Goal: Task Accomplishment & Management: Understand process/instructions

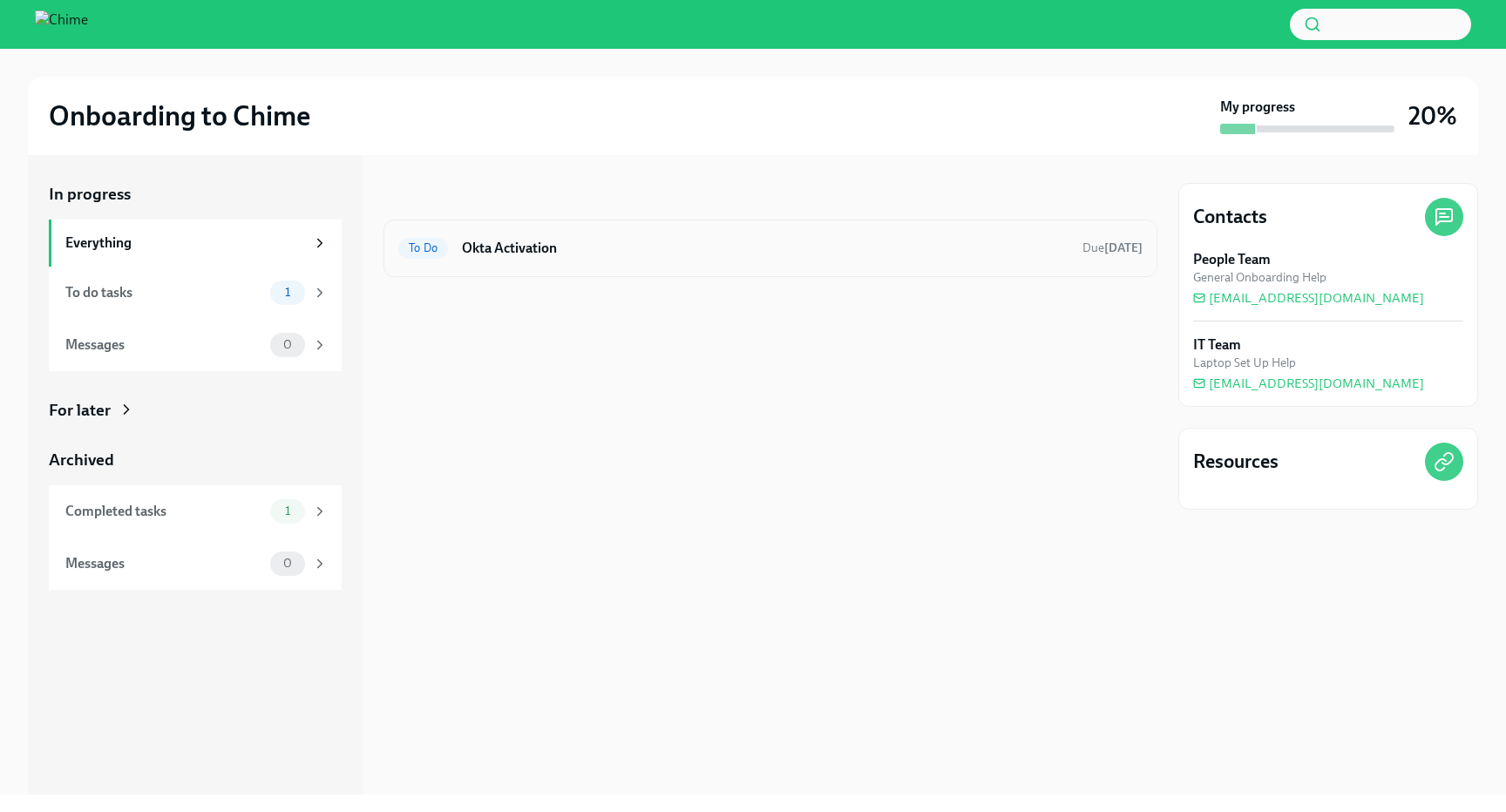
click at [628, 247] on h6 "Okta Activation" at bounding box center [765, 248] width 606 height 19
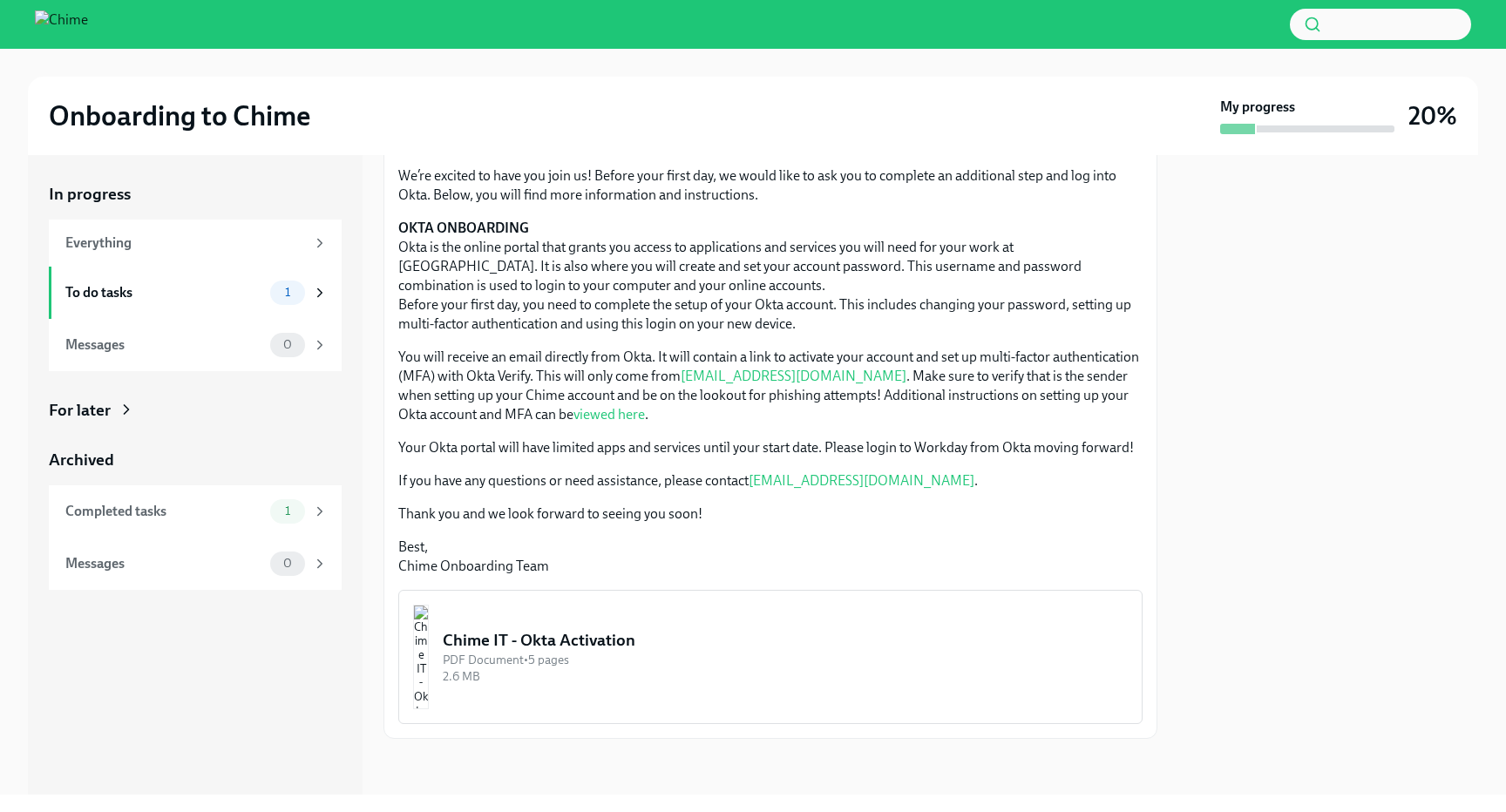
scroll to position [140, 0]
click at [429, 682] on img "button" at bounding box center [421, 657] width 16 height 105
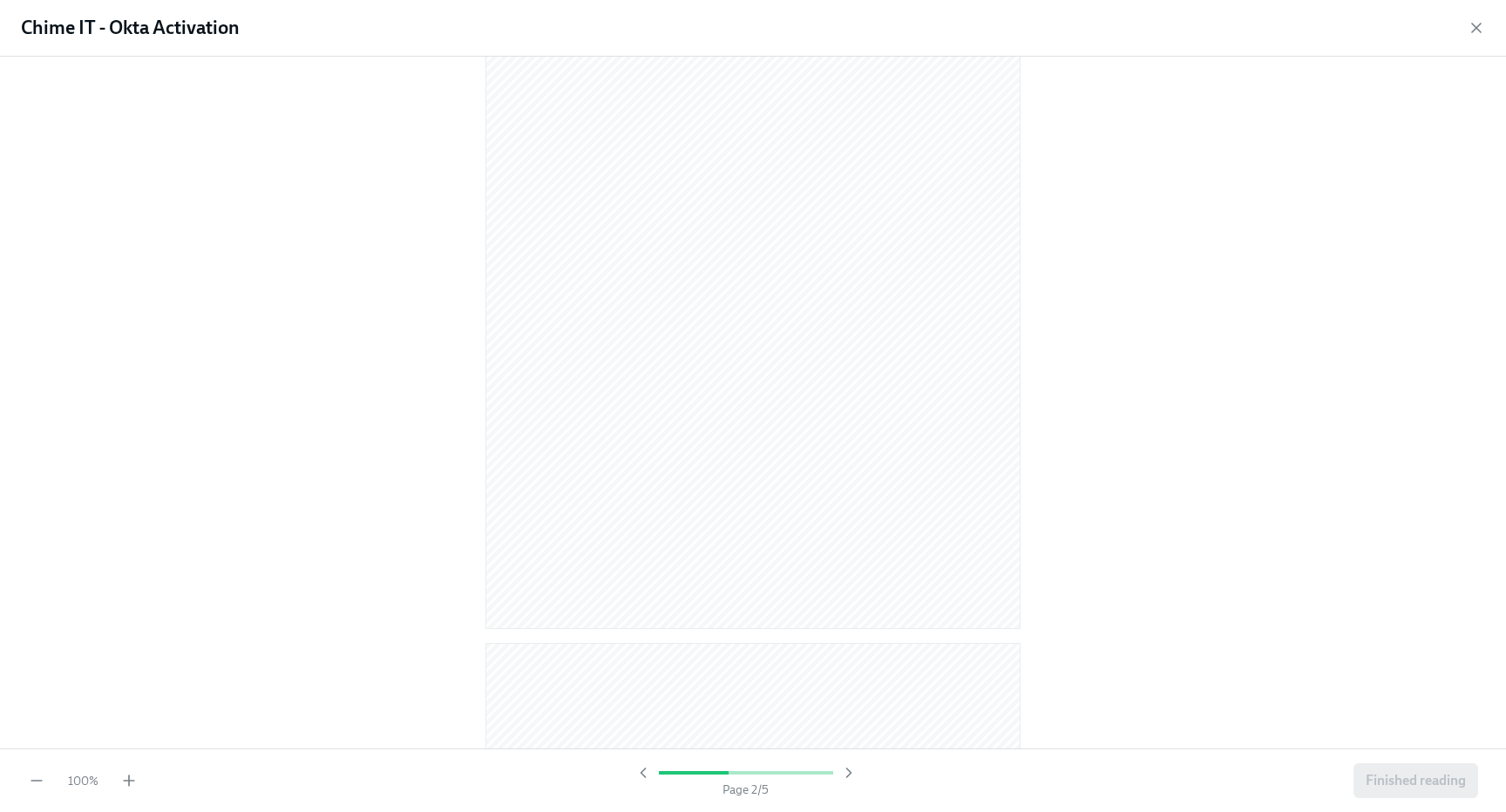
scroll to position [854, 0]
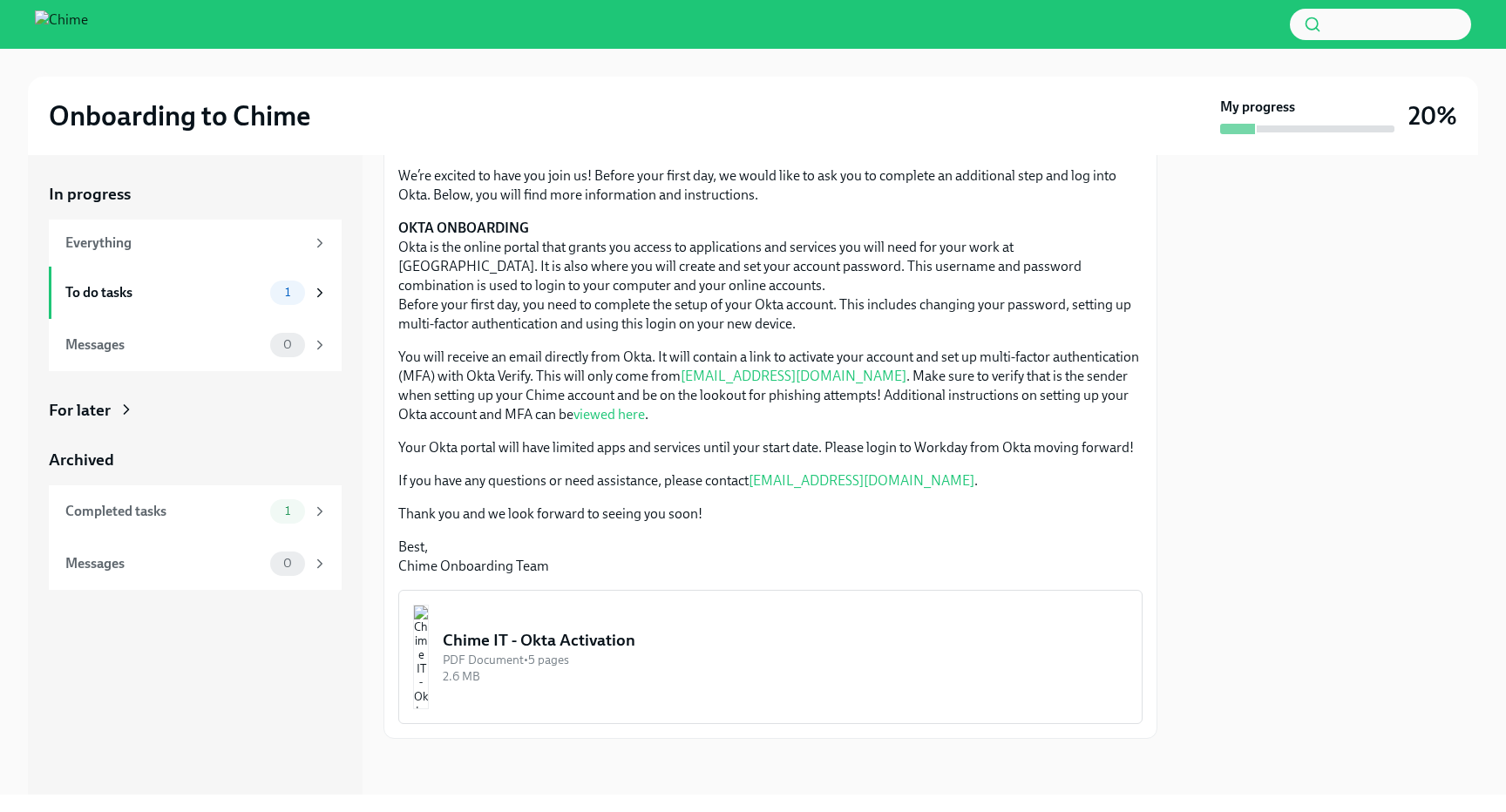
scroll to position [140, 0]
click at [429, 642] on img "button" at bounding box center [421, 657] width 16 height 105
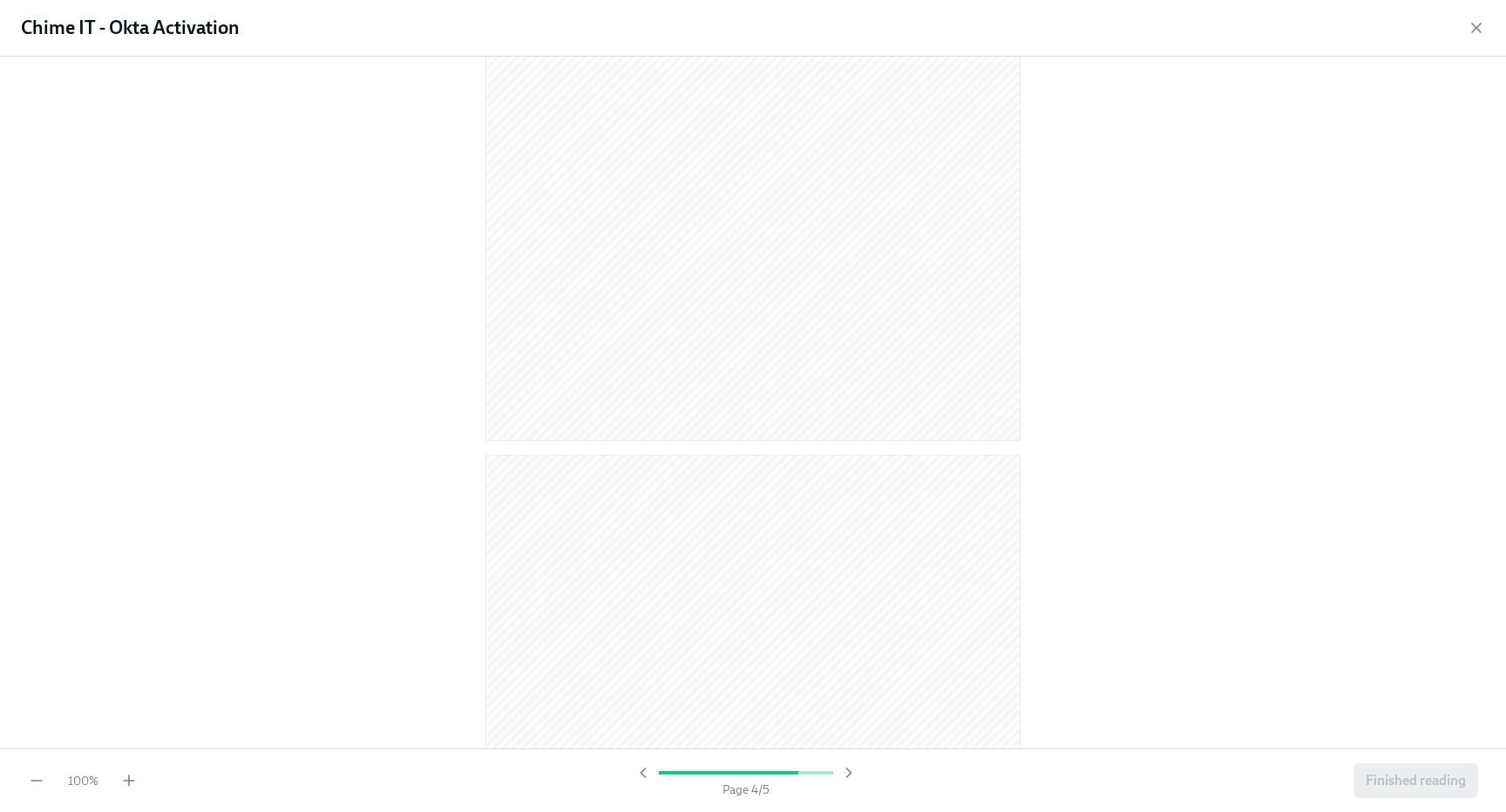
scroll to position [1661, 0]
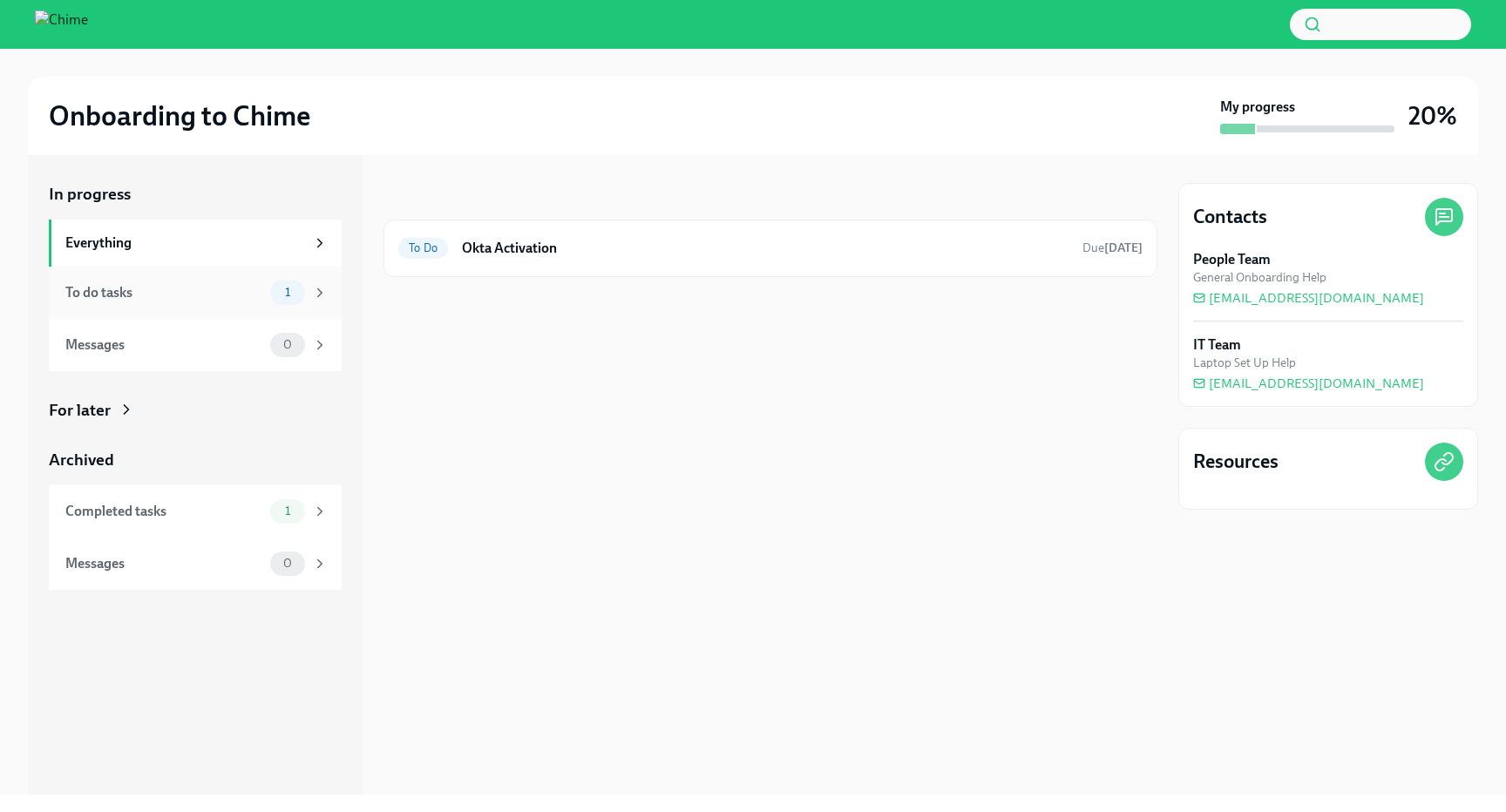
click at [249, 306] on div "To do tasks 1" at bounding box center [195, 292] width 293 height 52
click at [265, 296] on div "To do tasks 1" at bounding box center [196, 292] width 262 height 25
click at [271, 298] on div "1" at bounding box center [288, 292] width 35 height 25
click at [515, 259] on div "To Do Okta Activation Due tomorrow" at bounding box center [770, 248] width 744 height 28
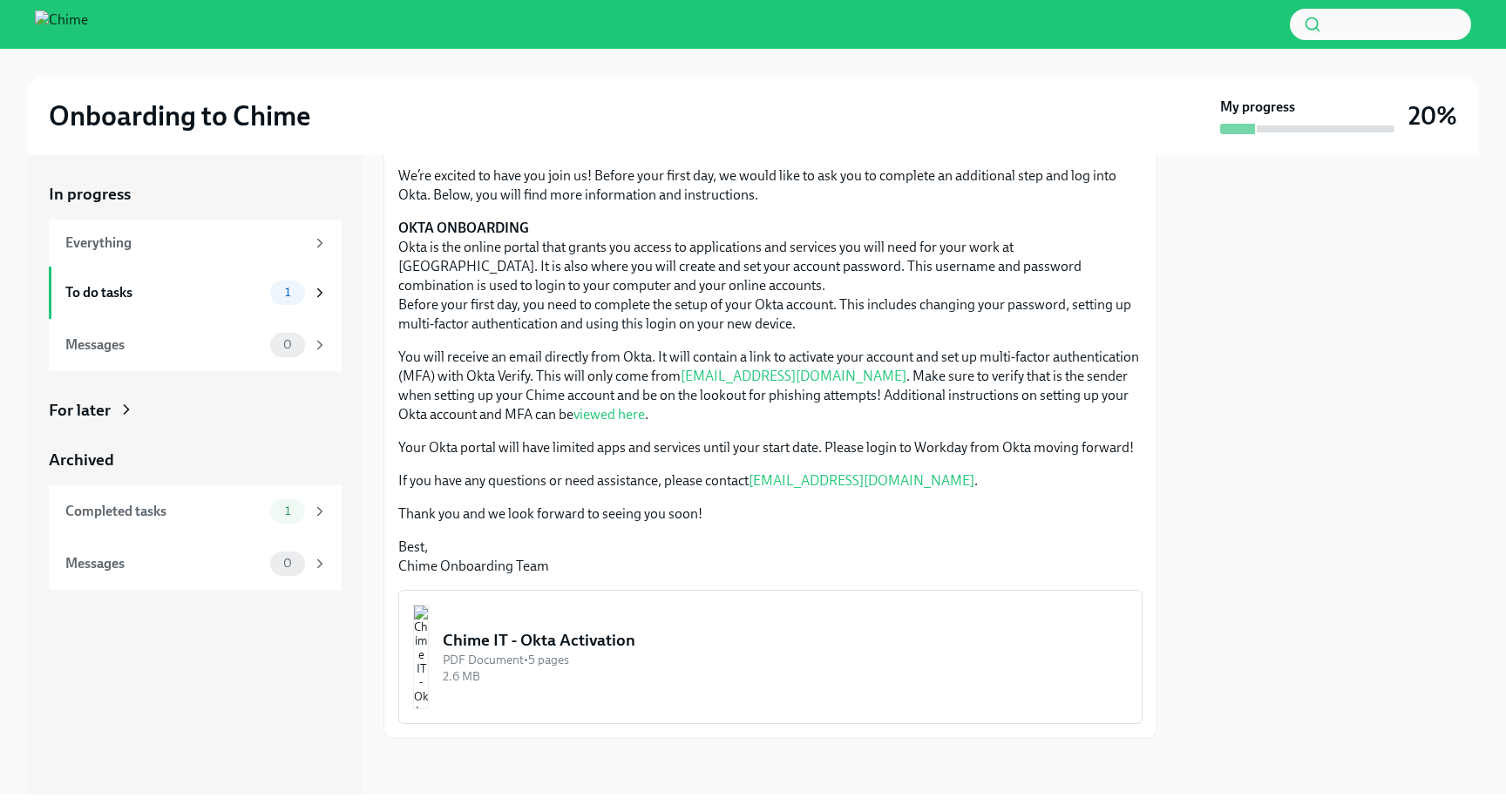
click at [589, 686] on button "Chime IT - Okta Activation PDF Document • 5 pages 2.6 MB" at bounding box center [770, 657] width 744 height 134
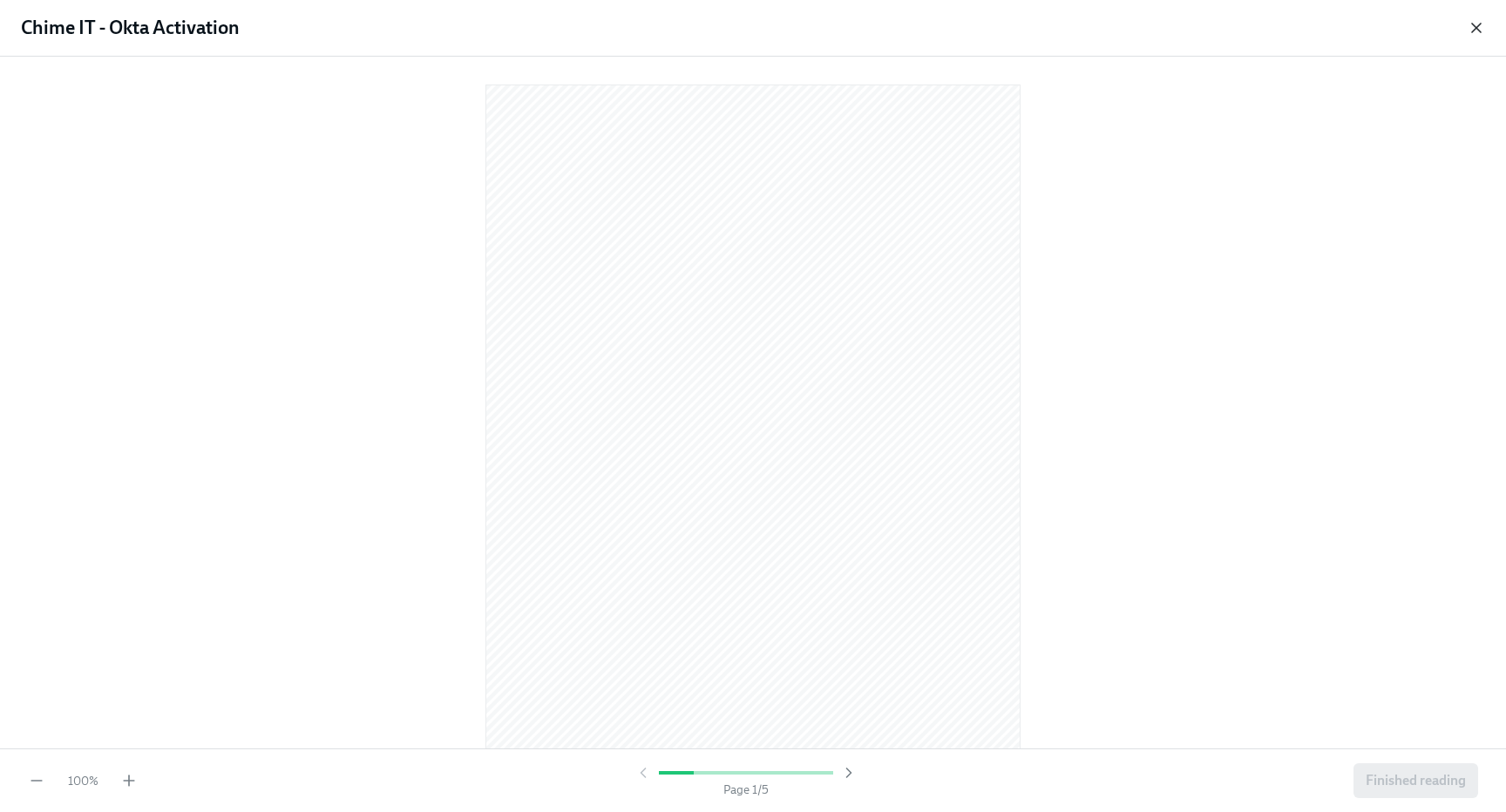
click at [1473, 28] on icon "button" at bounding box center [1476, 28] width 17 height 17
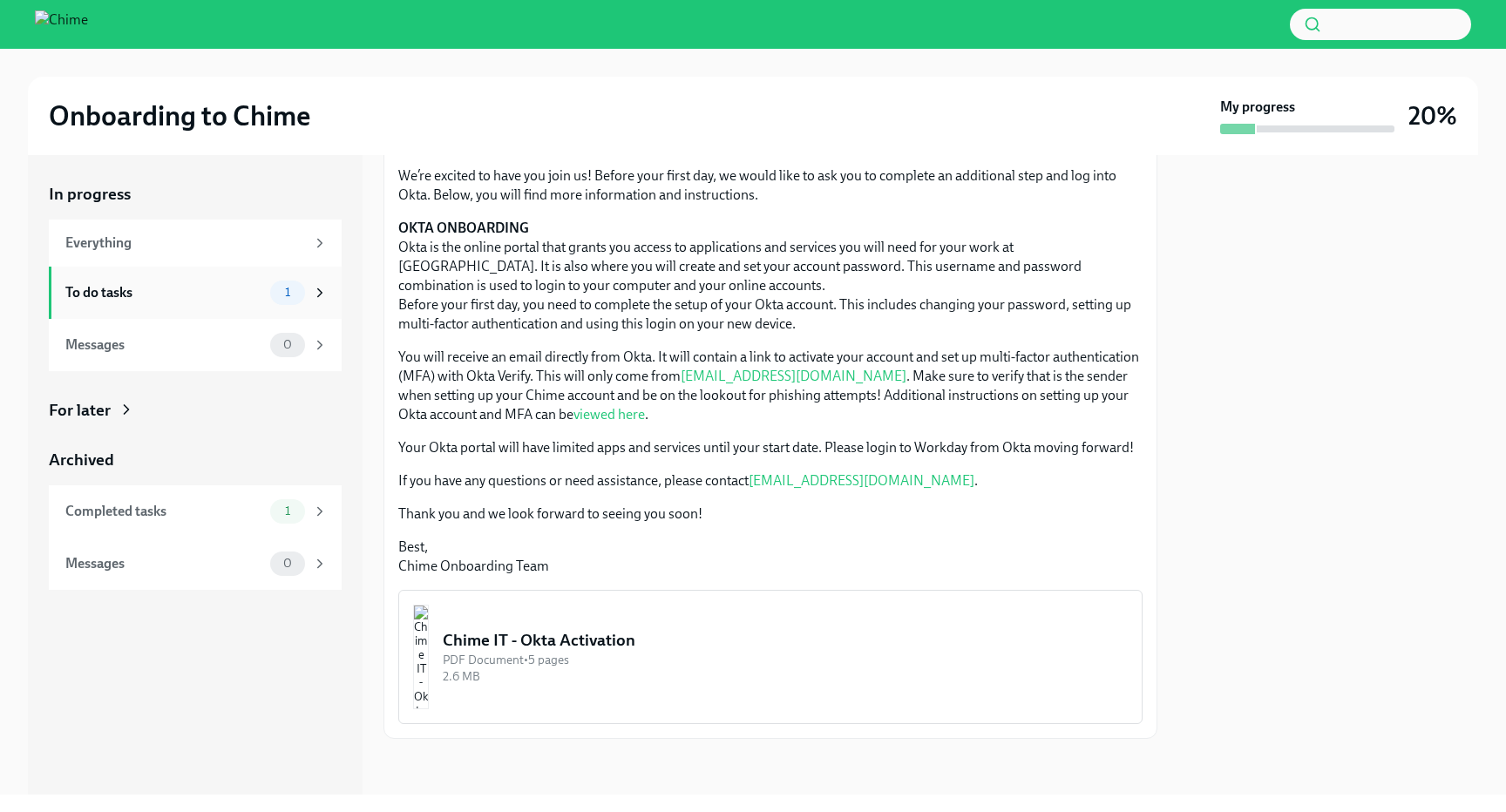
click at [85, 294] on div "To do tasks" at bounding box center [164, 292] width 198 height 19
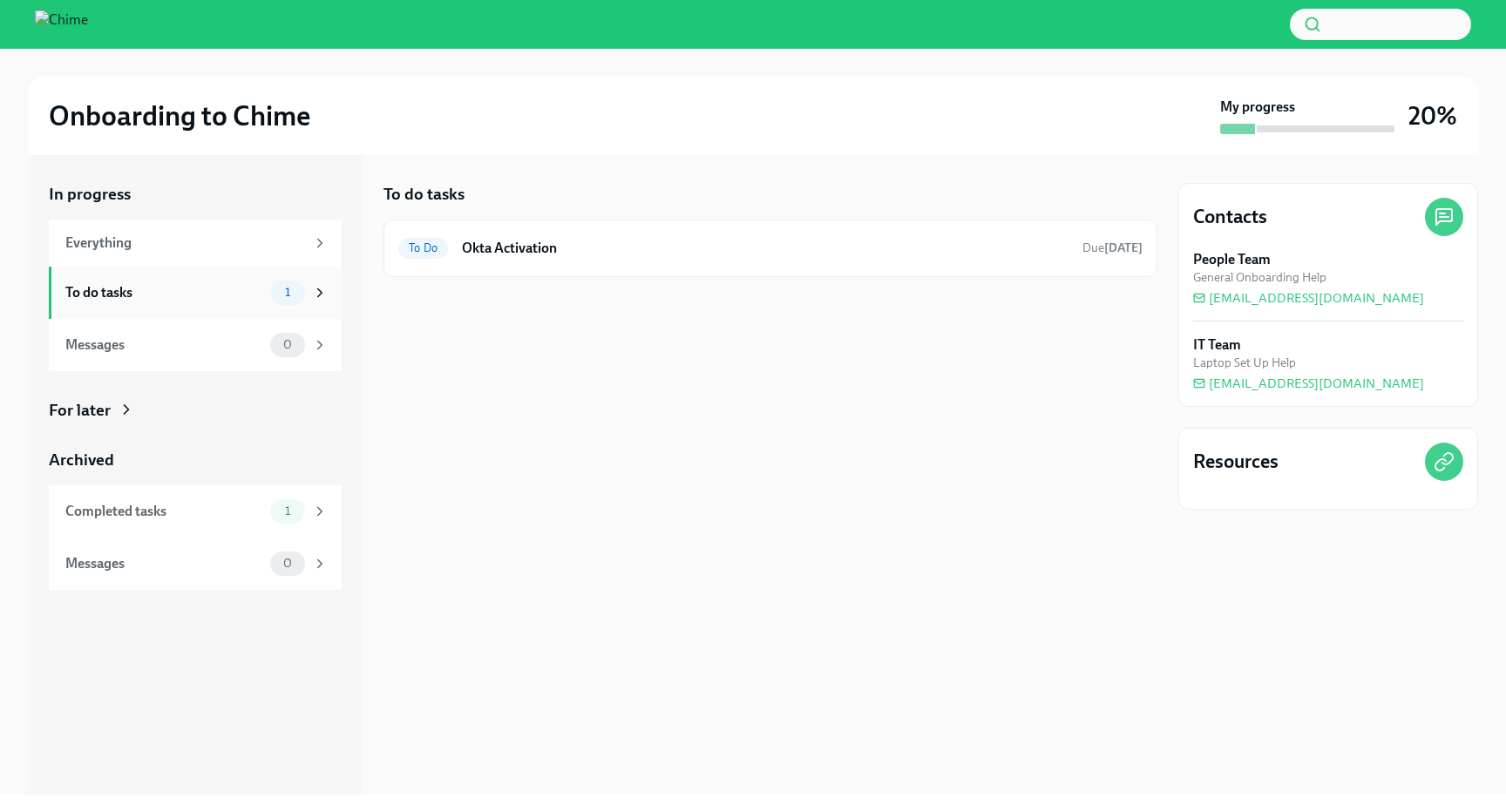
click at [99, 266] on div "To do tasks 1" at bounding box center [195, 292] width 293 height 52
click at [437, 254] on div "To Do" at bounding box center [423, 248] width 50 height 21
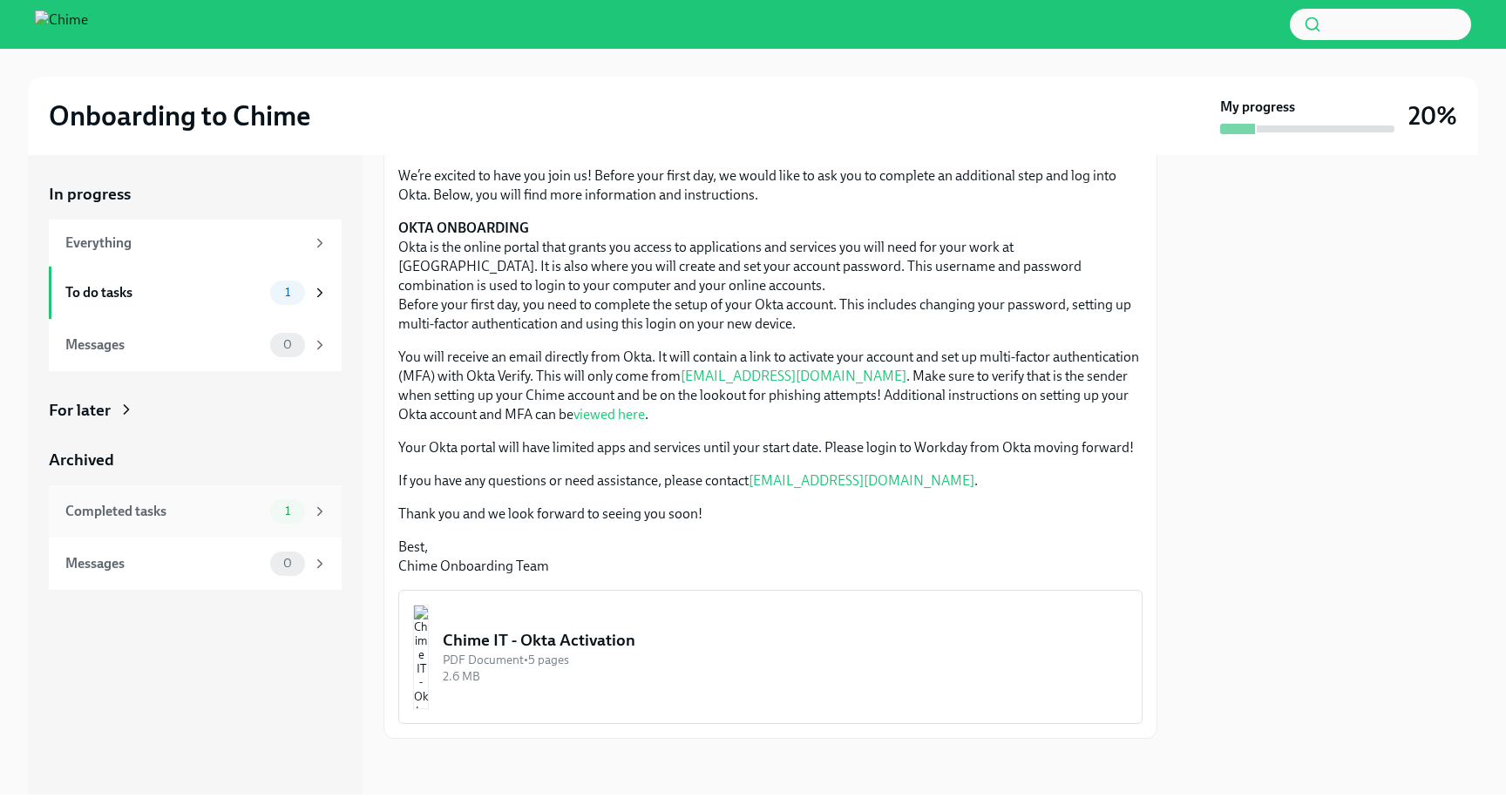
click at [200, 507] on div "Completed tasks" at bounding box center [164, 511] width 198 height 19
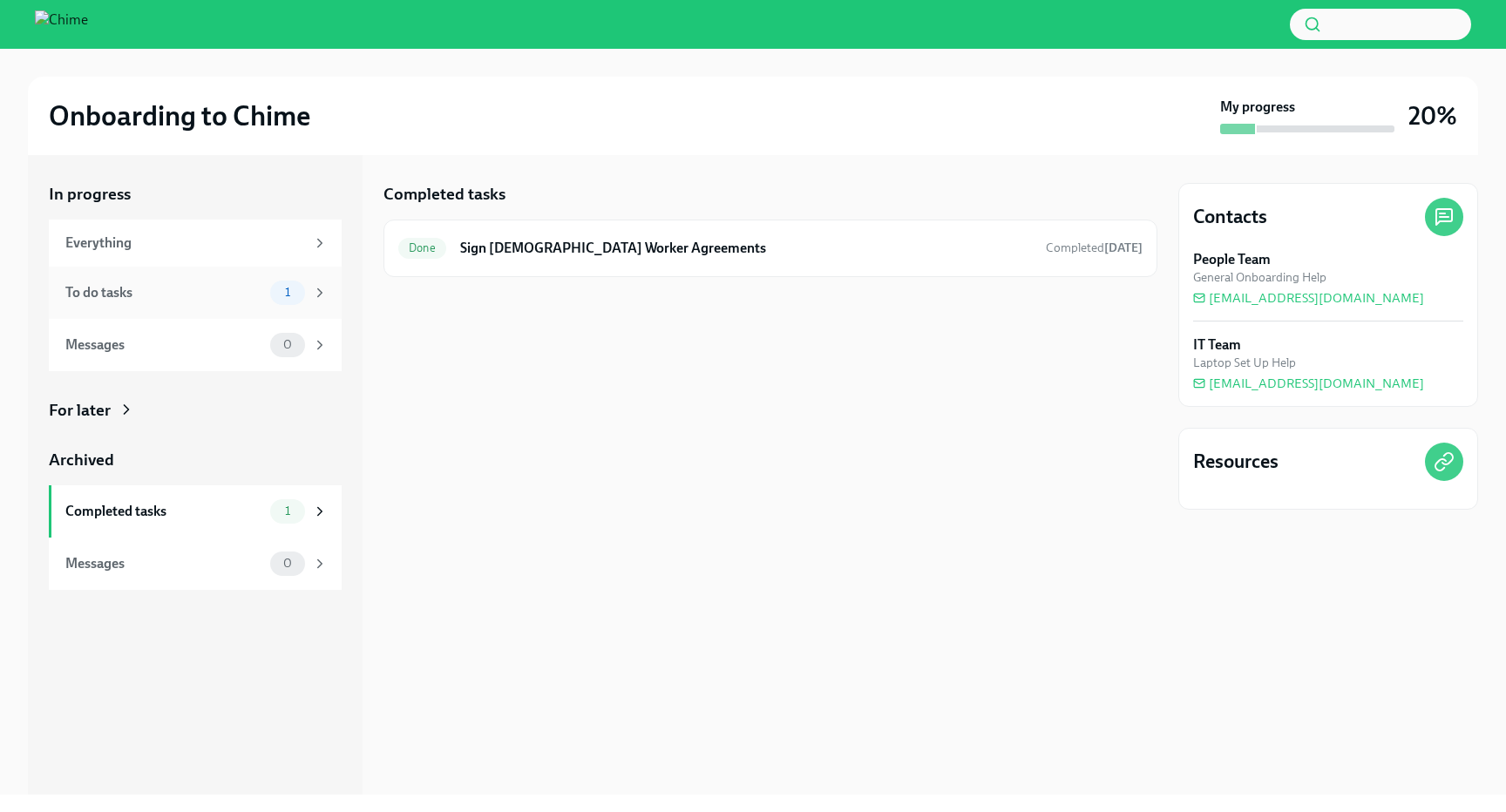
click at [253, 283] on div "To do tasks" at bounding box center [164, 292] width 198 height 19
click at [554, 241] on h6 "Okta Activation" at bounding box center [765, 248] width 606 height 19
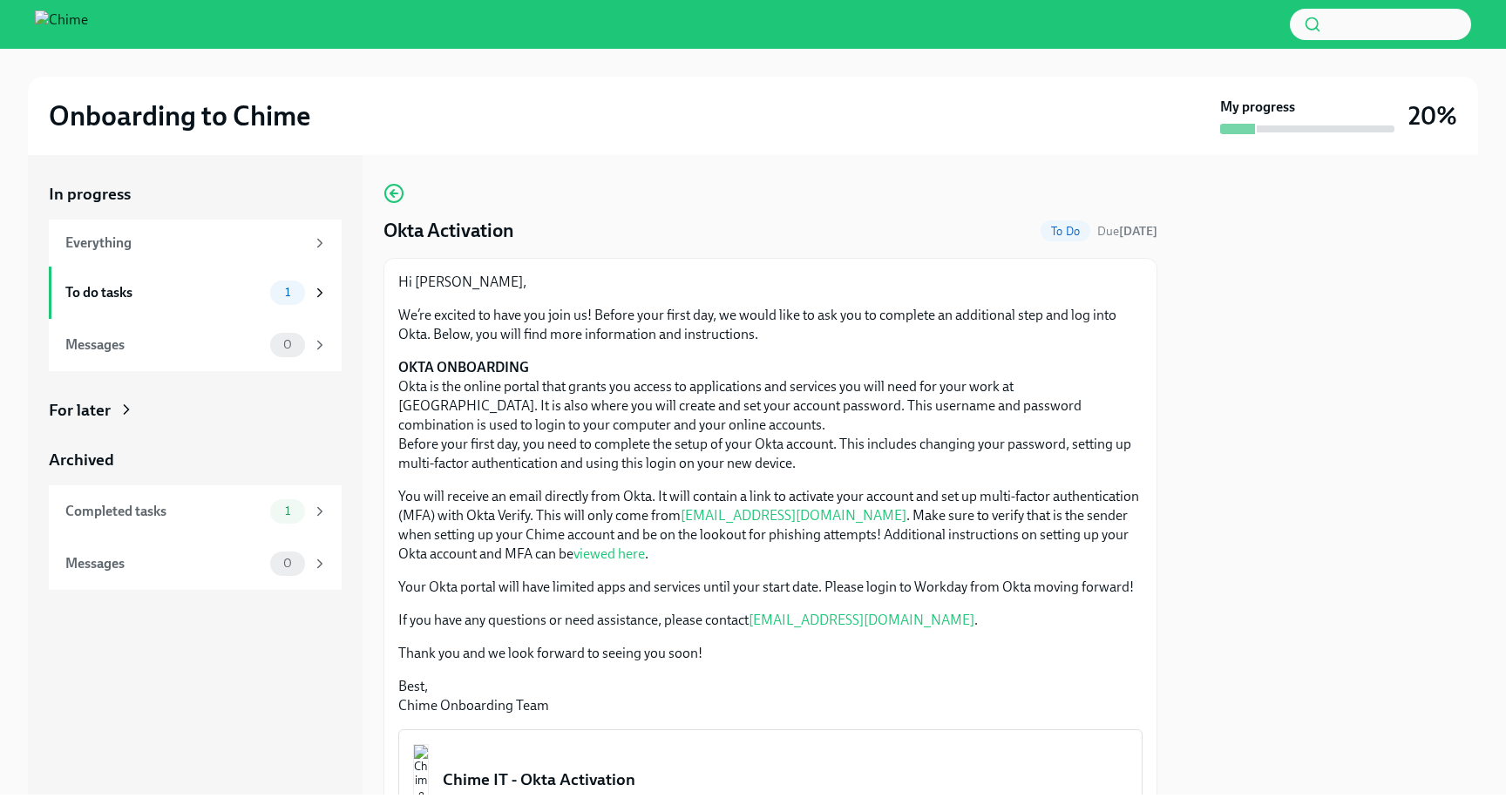
click at [1277, 112] on strong "My progress" at bounding box center [1258, 107] width 75 height 19
